Goal: Register for event/course

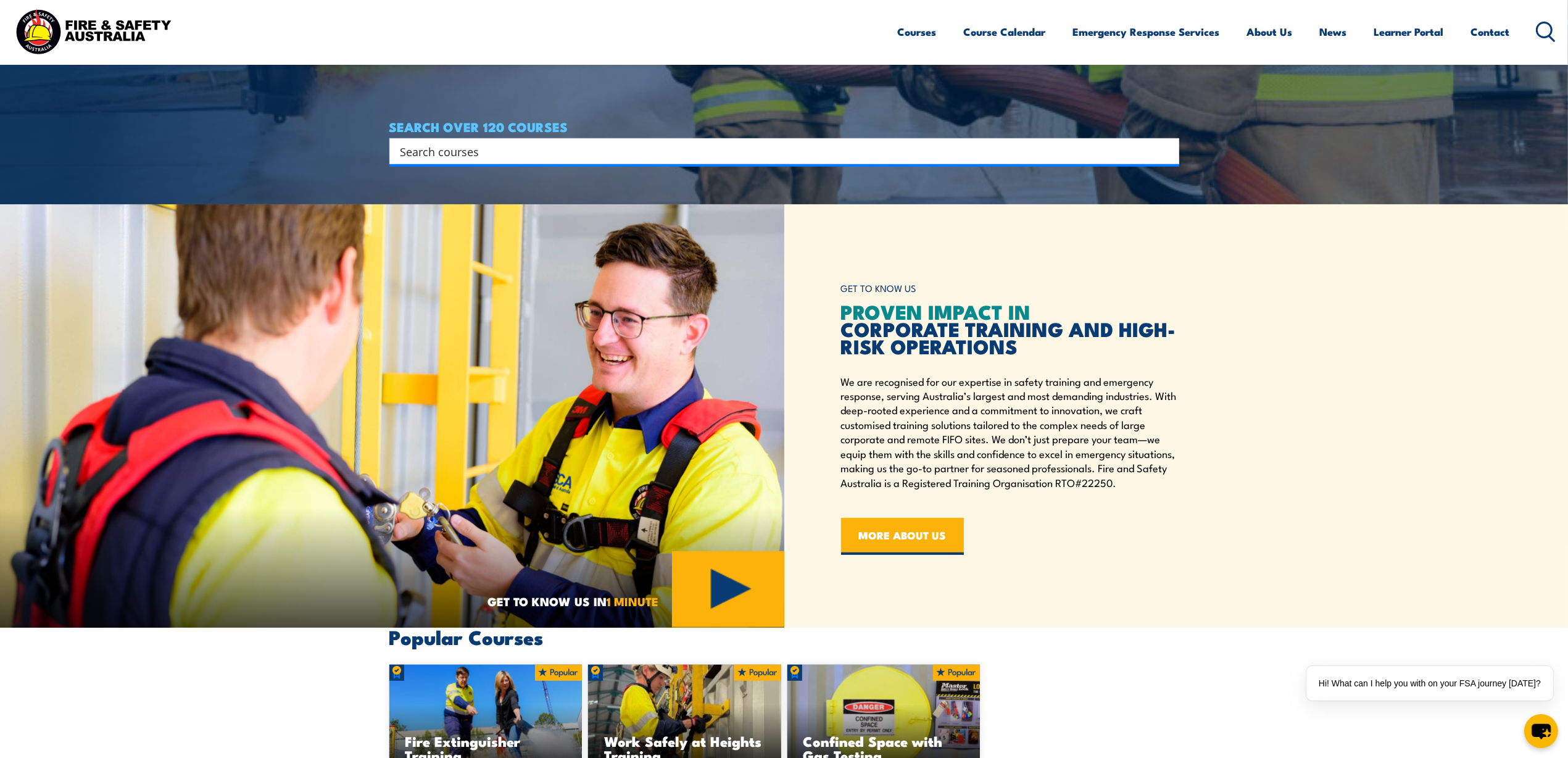
scroll to position [387, 0]
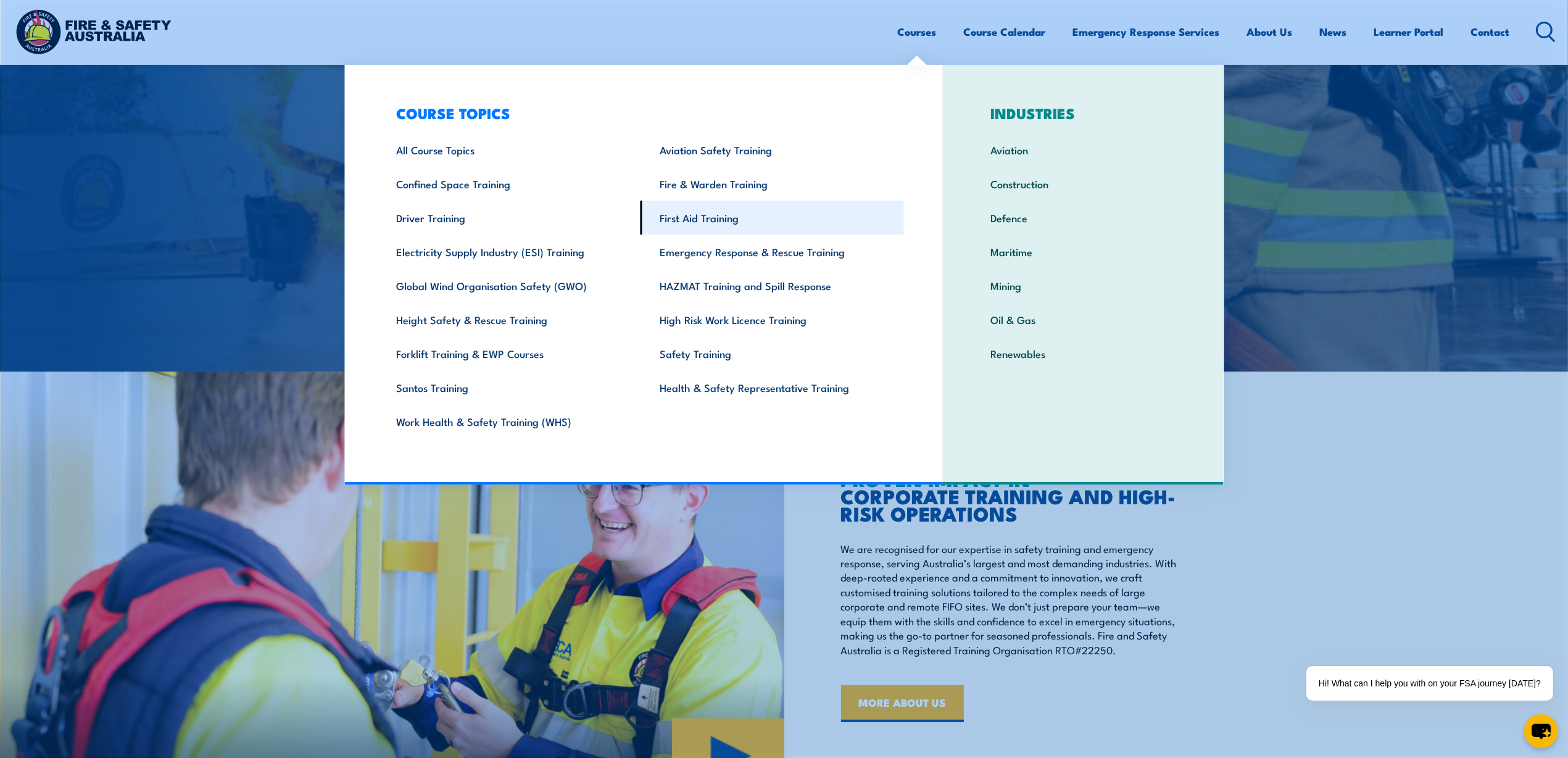
drag, startPoint x: 688, startPoint y: 212, endPoint x: 710, endPoint y: 218, distance: 22.8
click at [686, 213] on link "First Aid Training" at bounding box center [772, 218] width 264 height 34
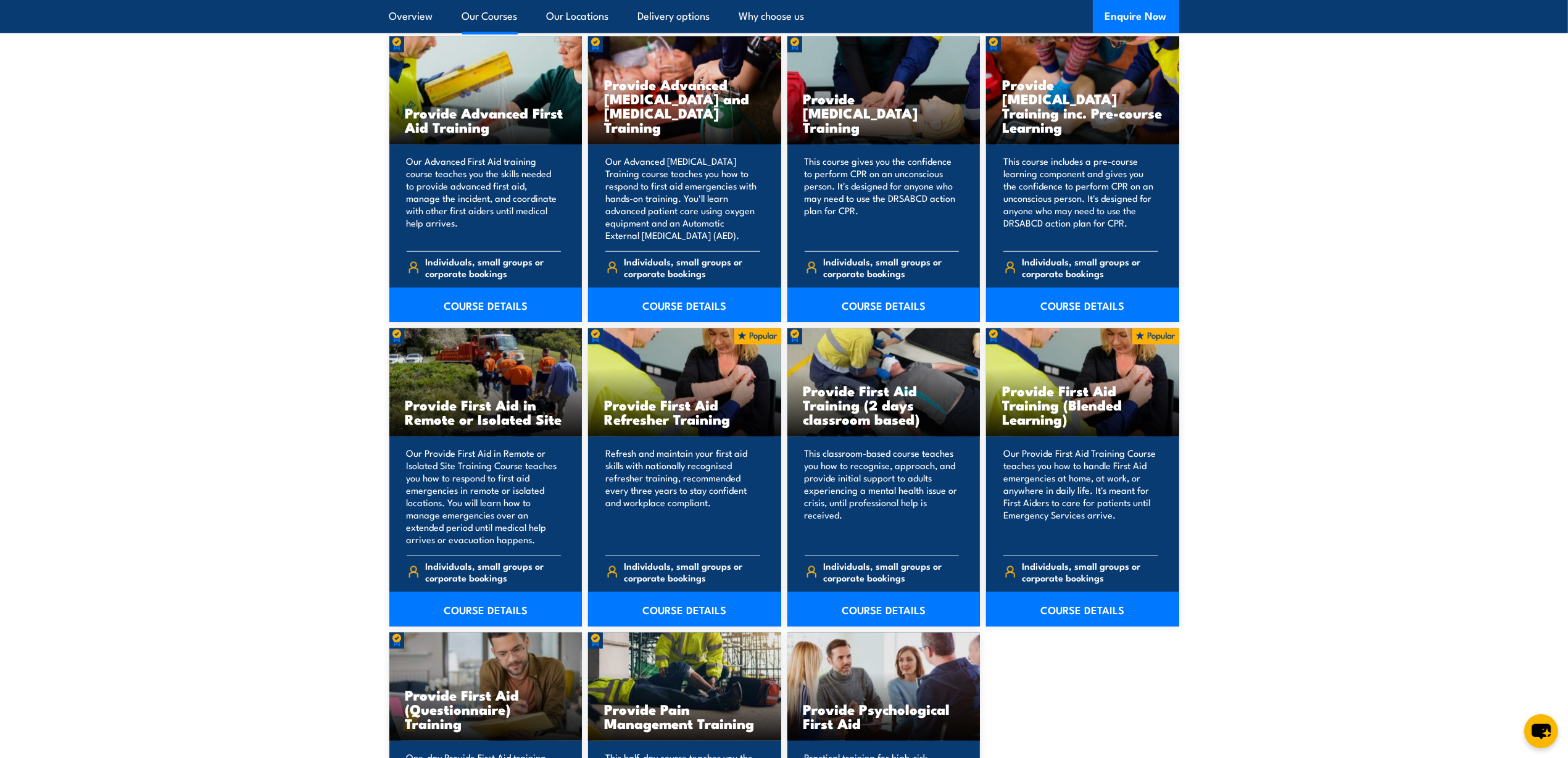
scroll to position [1467, 0]
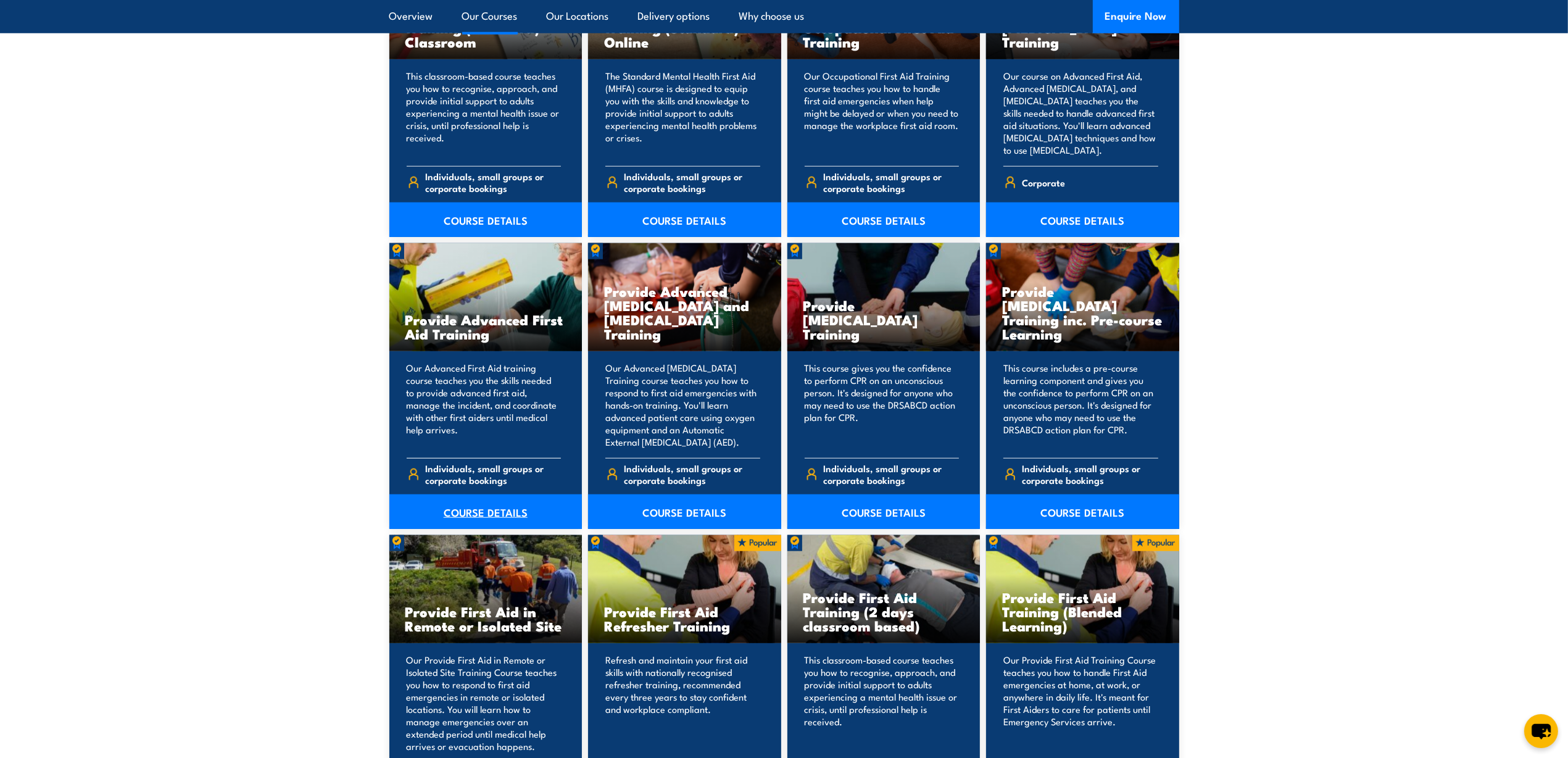
click at [463, 501] on link "COURSE DETAILS" at bounding box center [486, 511] width 193 height 35
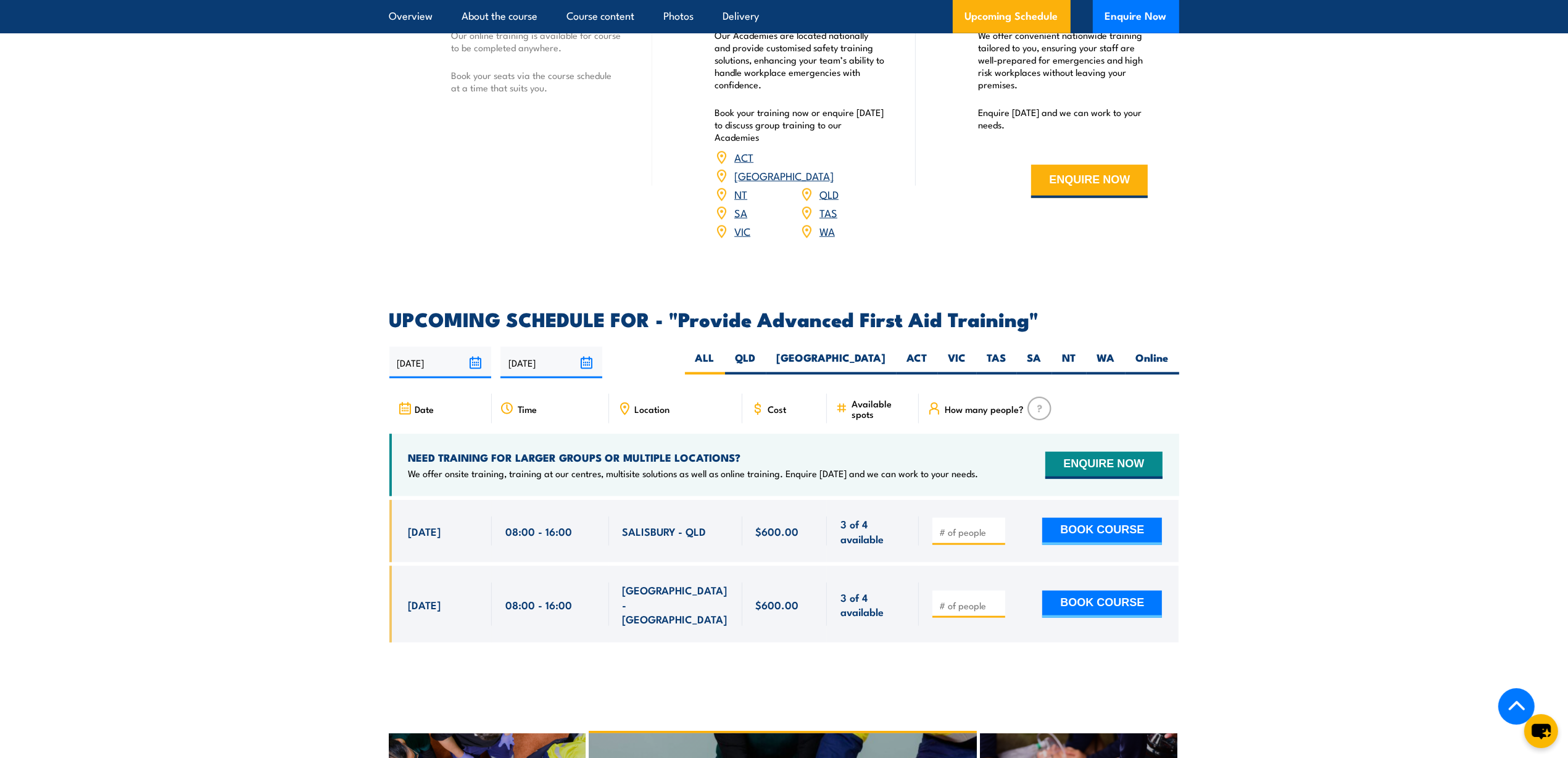
scroll to position [1930, 0]
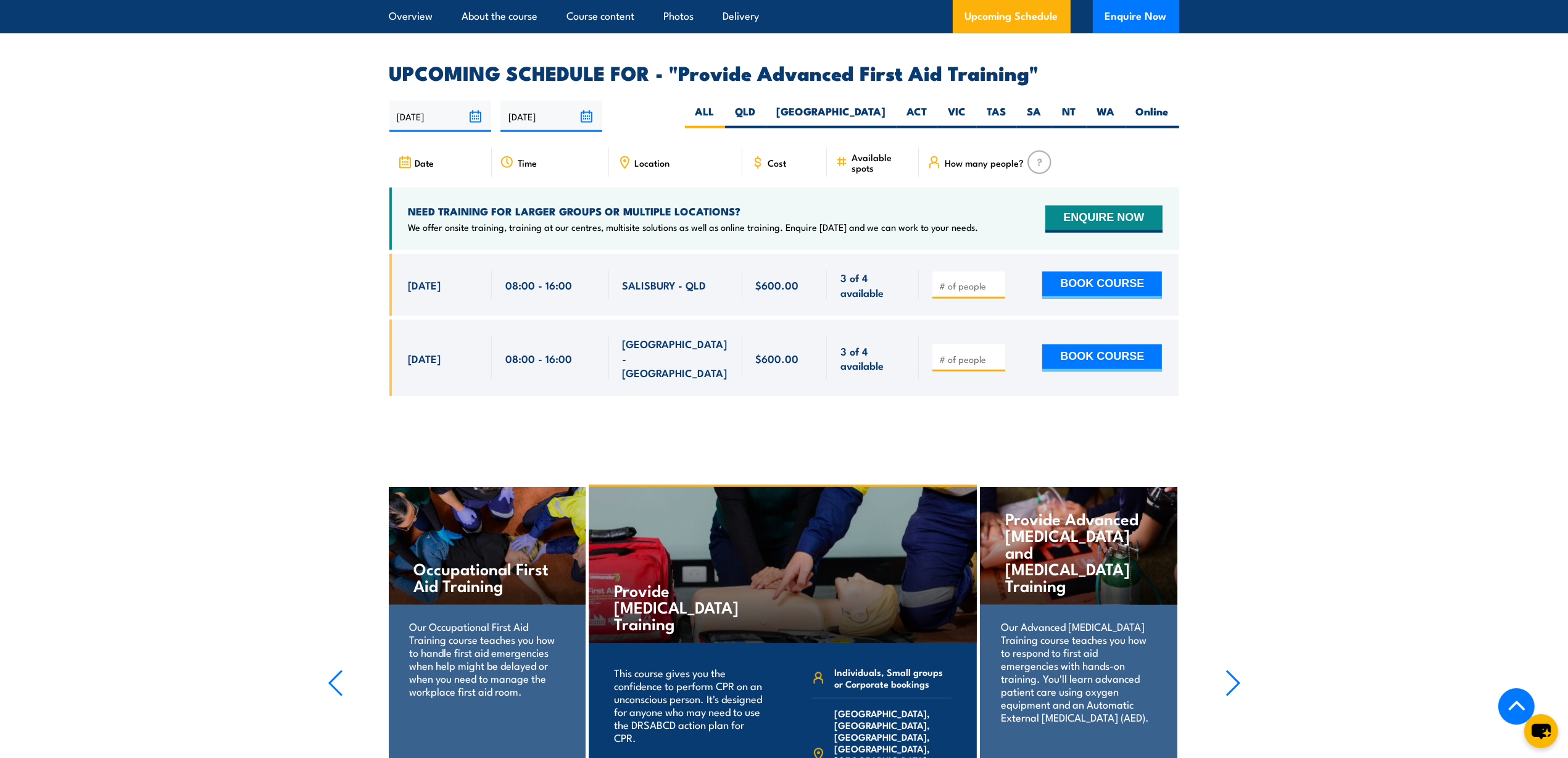
click at [1107, 104] on label "WA" at bounding box center [1107, 116] width 39 height 24
click at [1115, 104] on input "WA" at bounding box center [1119, 108] width 8 height 8
radio input "true"
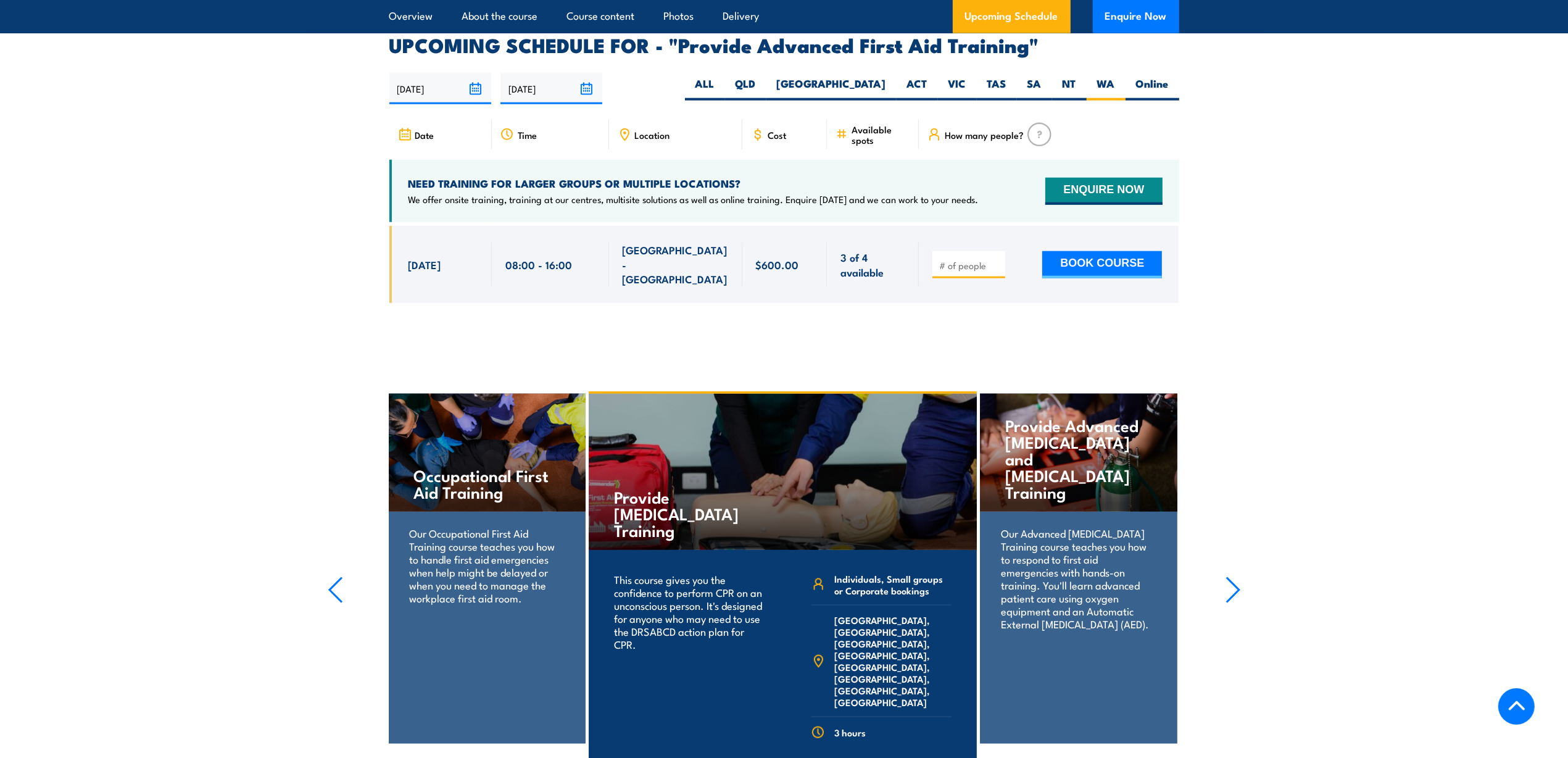
scroll to position [1960, 0]
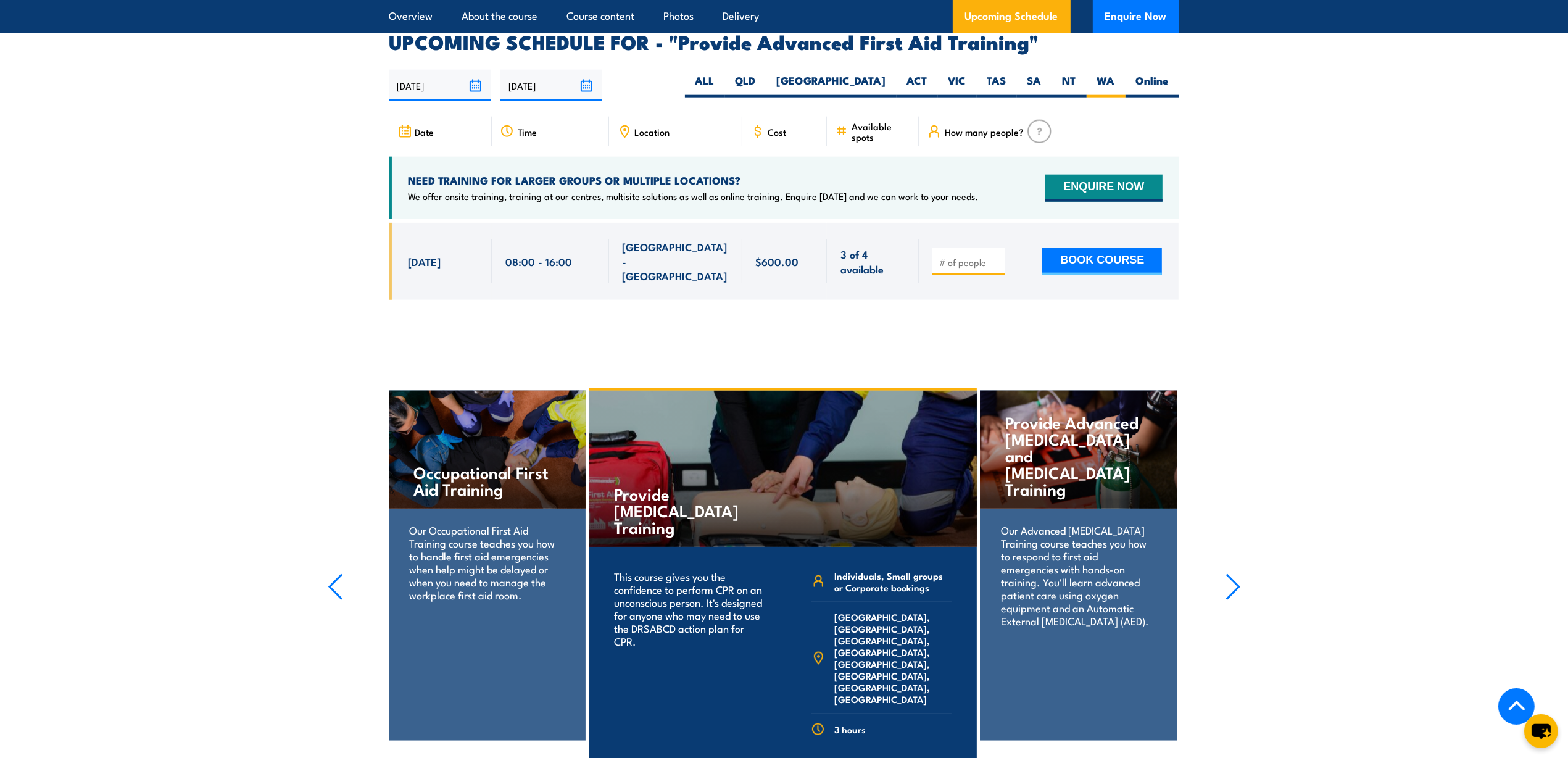
click at [1352, 204] on section "UPCOMING SCHEDULE FOR - "Provide Advanced First Aid Training" 01/10/2025 30/03/…" at bounding box center [784, 175] width 1568 height 285
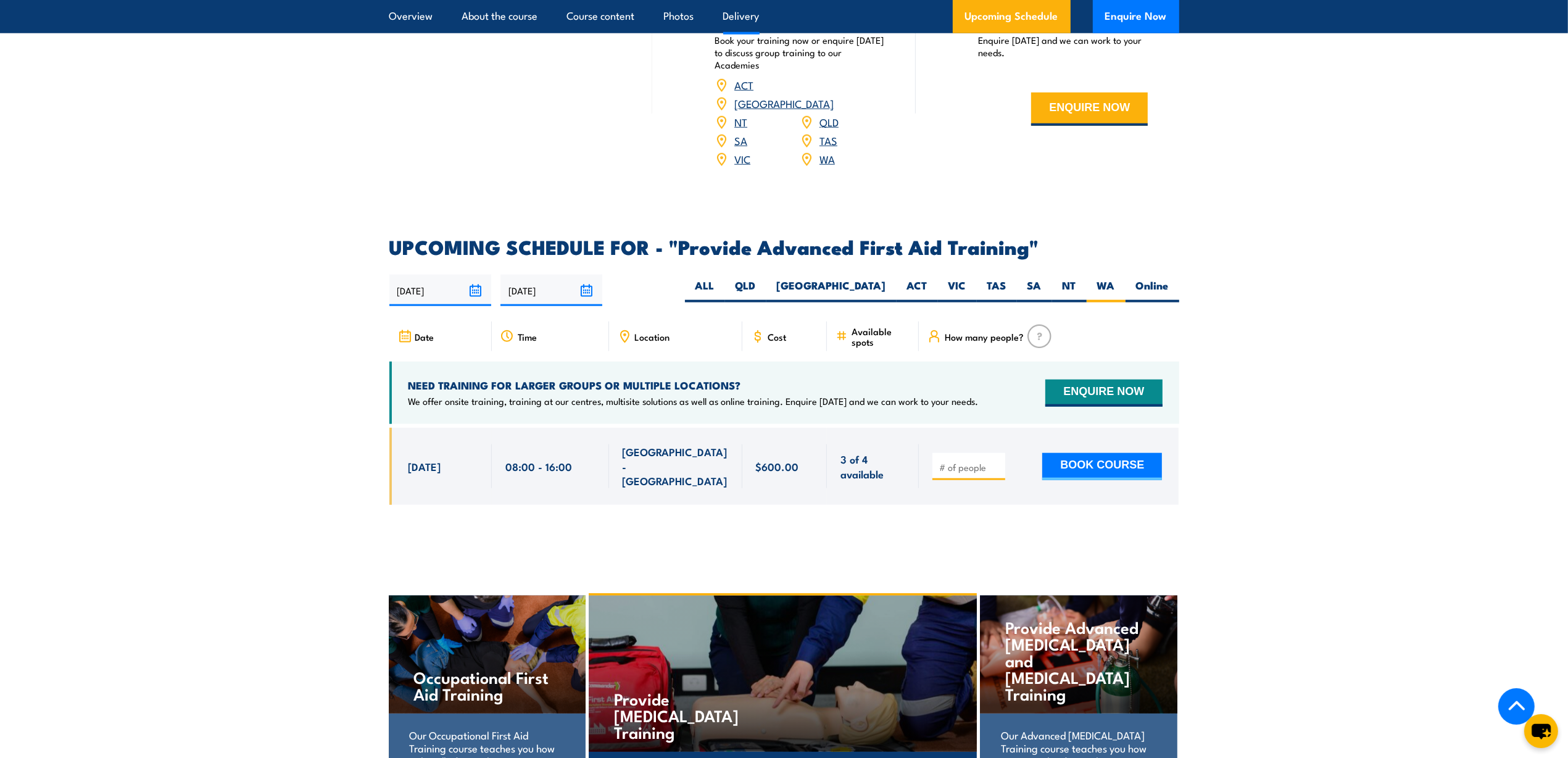
scroll to position [1729, 0]
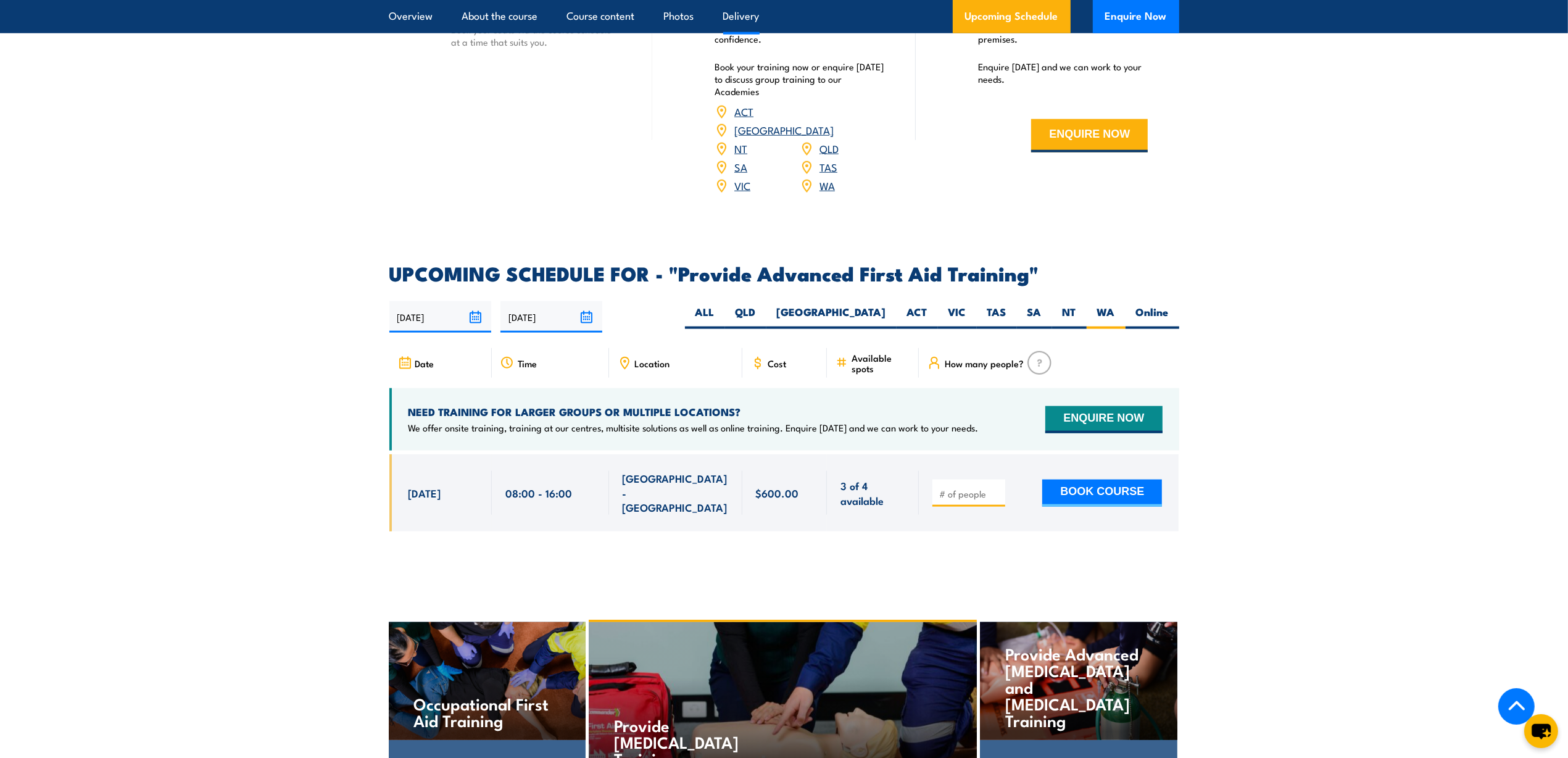
click at [1294, 471] on section "UPCOMING SCHEDULE FOR - "Provide Advanced First Aid Training" 01/10/2025 30/03/…" at bounding box center [784, 407] width 1568 height 285
